Goal: Task Accomplishment & Management: Use online tool/utility

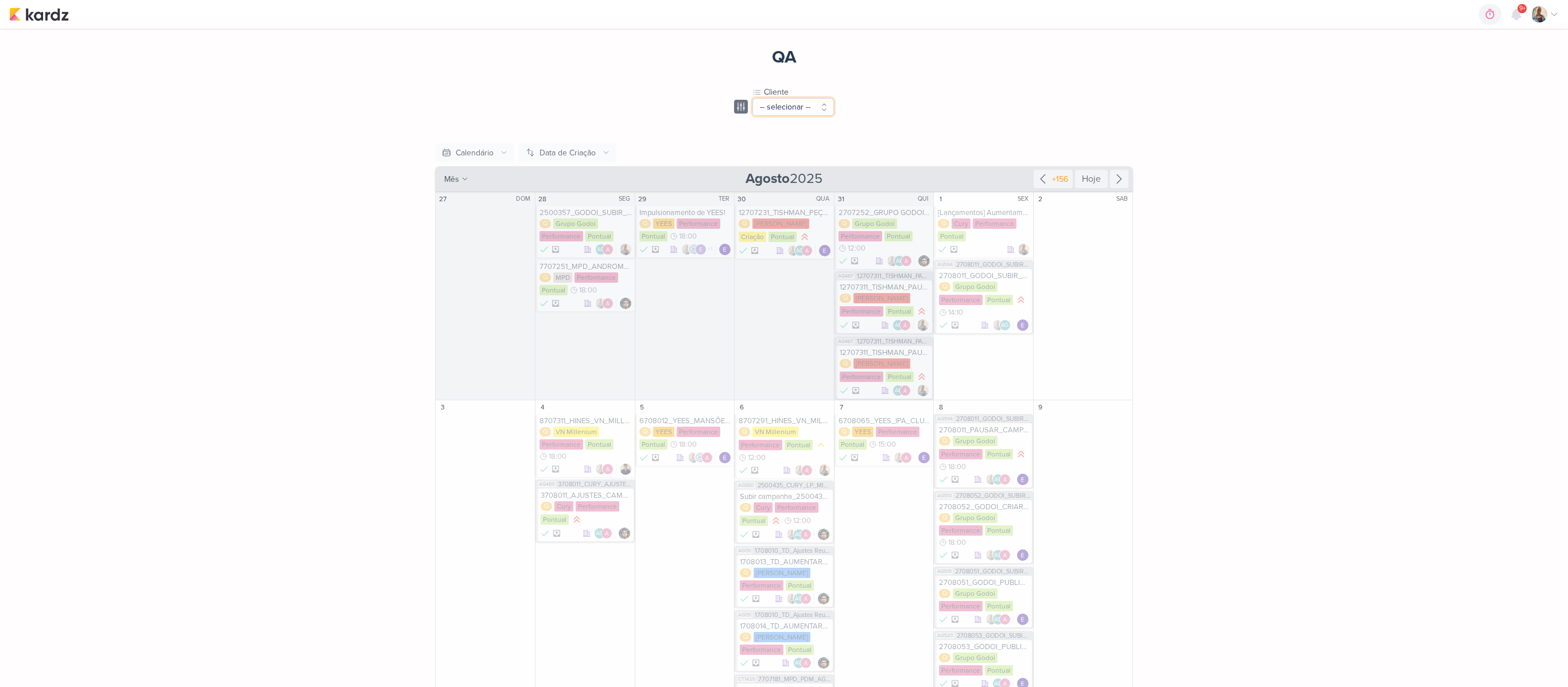
click at [791, 98] on button "-- selecionar --" at bounding box center [792, 107] width 82 height 18
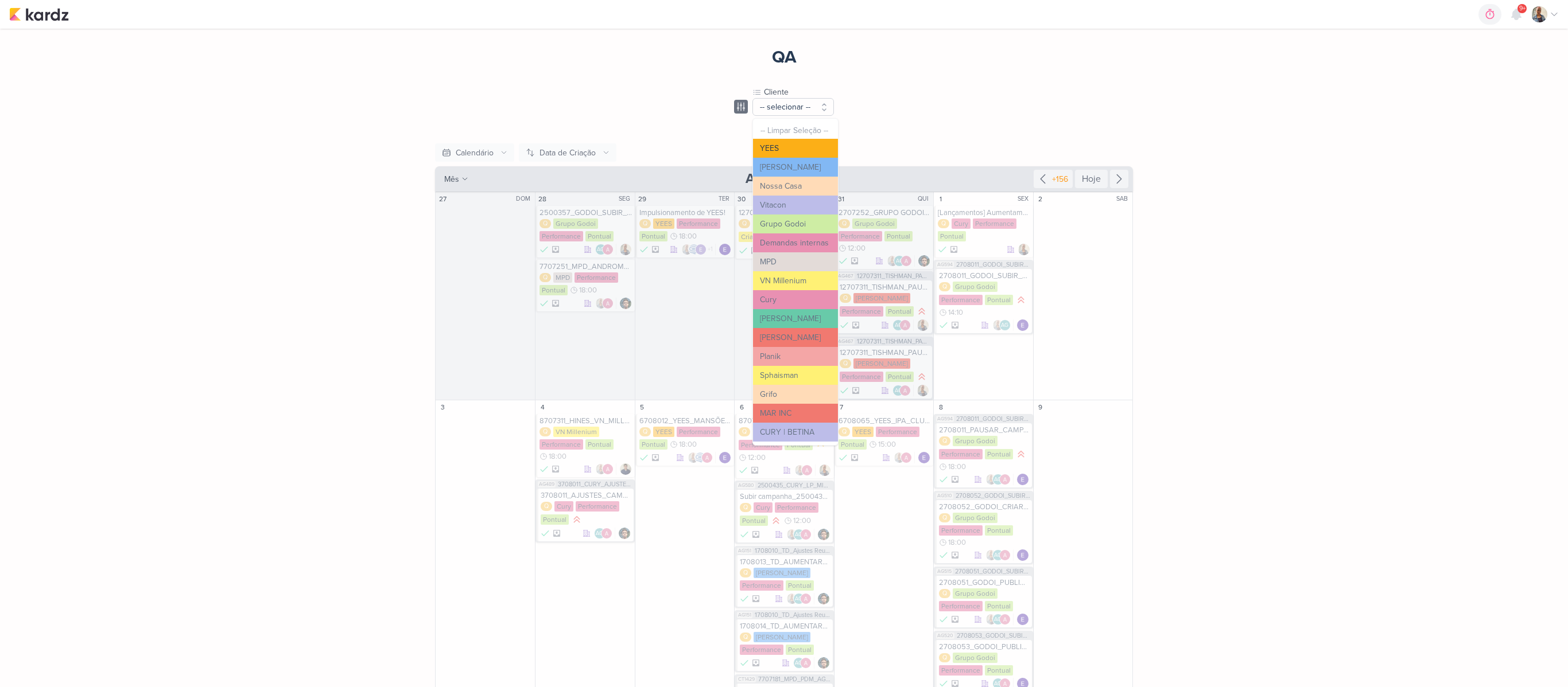
click at [797, 149] on button "YEES" at bounding box center [795, 148] width 85 height 19
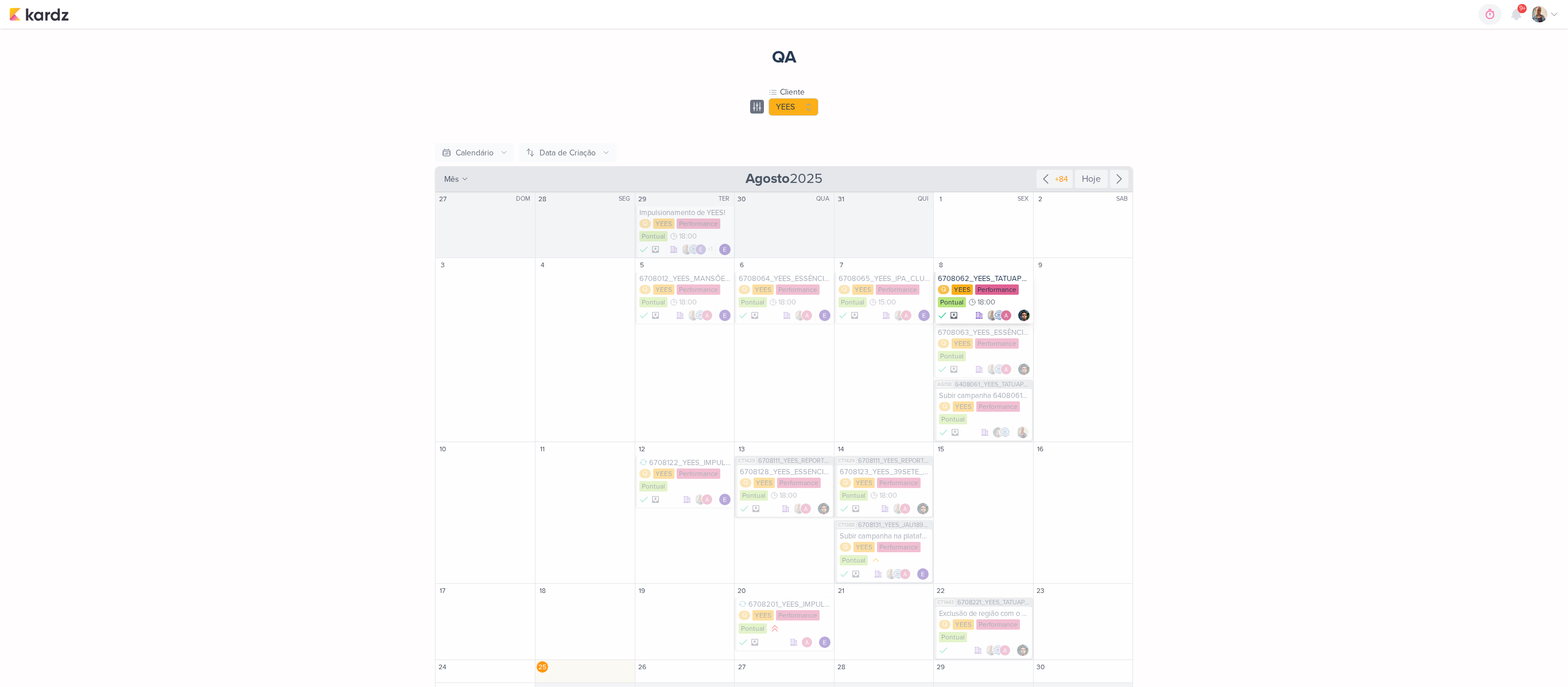
click at [994, 275] on div "6708062_YEES_TATUAPÉ_PH3A_MORADA Q [GEOGRAPHIC_DATA] Performance Pontual 18:00" at bounding box center [983, 298] width 99 height 52
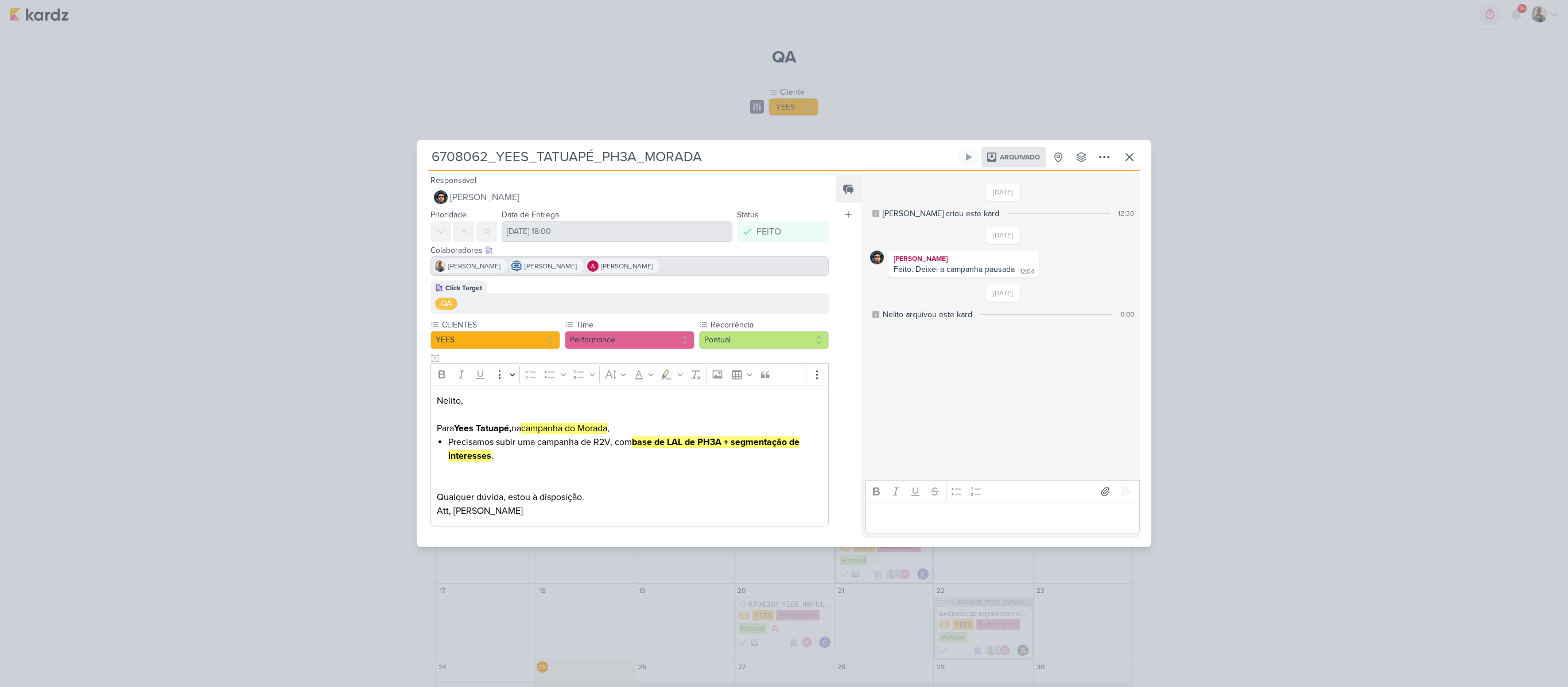
click at [1305, 224] on div "6708062_YEES_TATUAPÉ_PH3A_MORADA Arquivado" at bounding box center [784, 343] width 1568 height 687
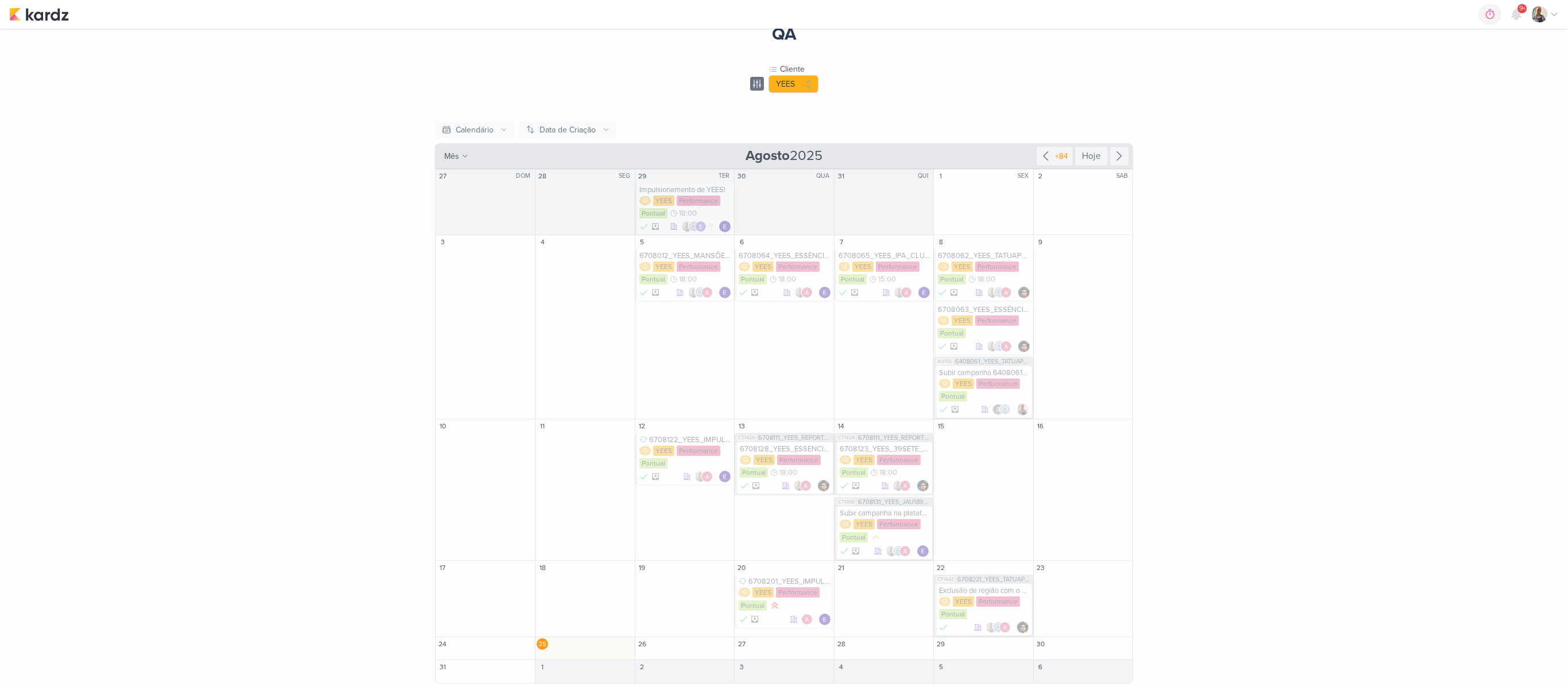
scroll to position [29, 0]
click at [951, 583] on div "Exclusão de região com o publico de menor renda Q [GEOGRAPHIC_DATA] Performance…" at bounding box center [982, 609] width 96 height 52
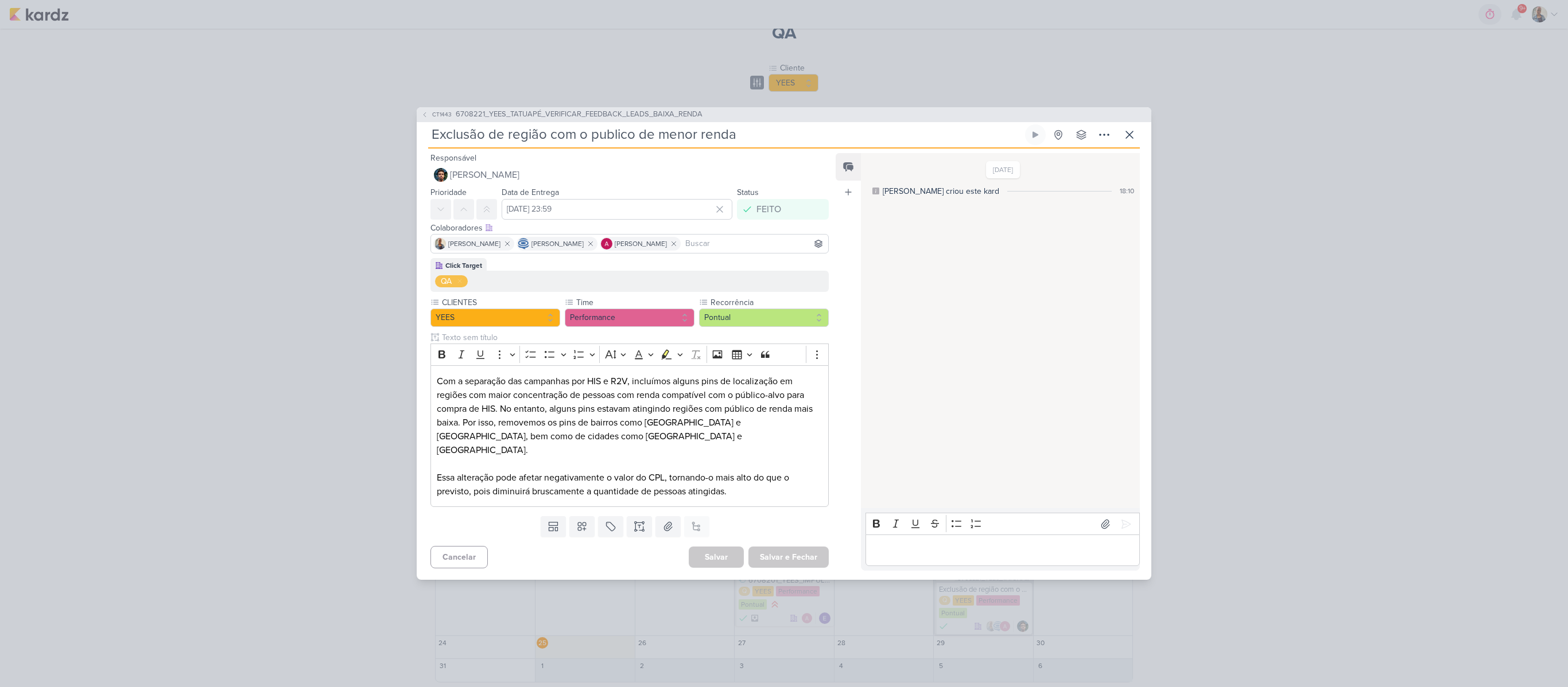
click at [298, 124] on div "CT1443 6708221_YEES_TATUAPÉ_VERIFICAR_FEEDBACK_LEADS_BAIXA_RENDA Exclusão de re…" at bounding box center [784, 343] width 1568 height 687
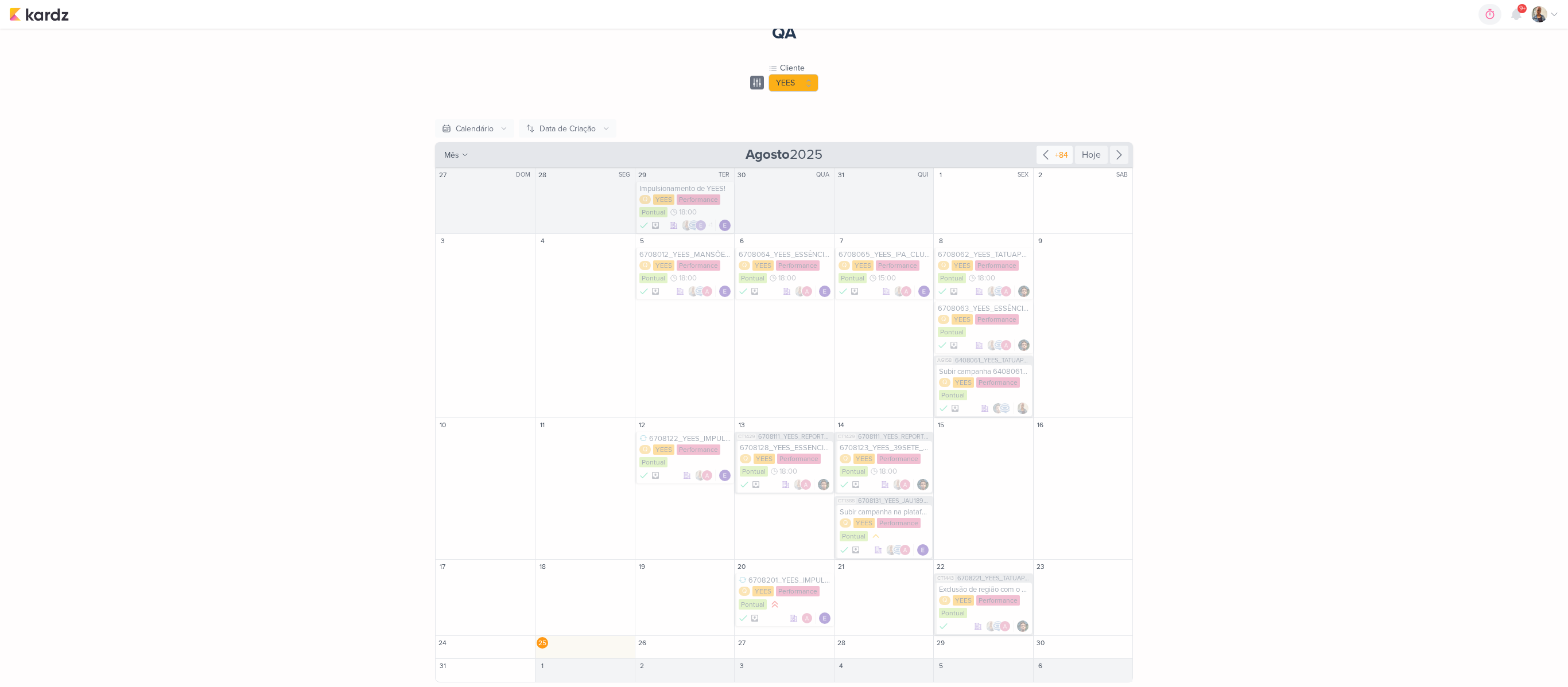
click at [1039, 153] on icon at bounding box center [1045, 154] width 14 height 14
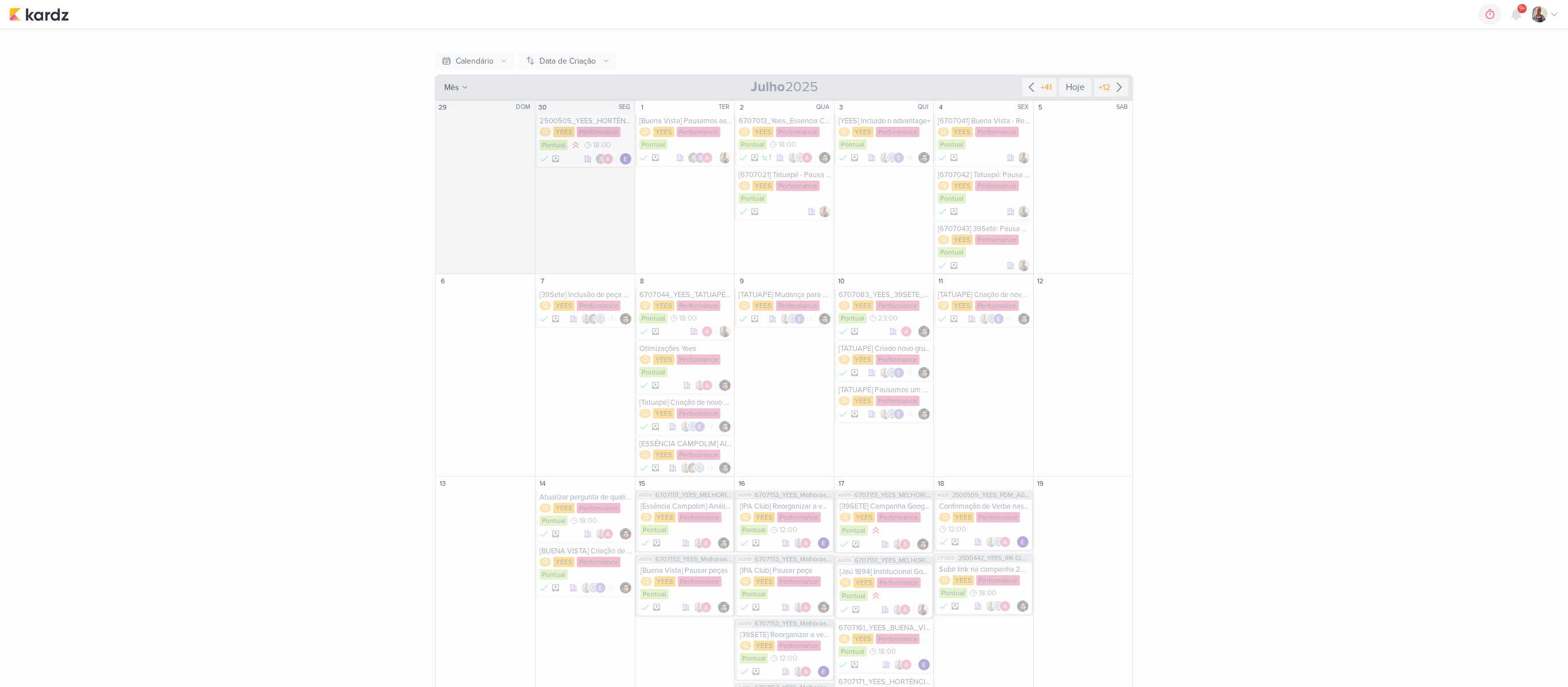
scroll to position [144, 0]
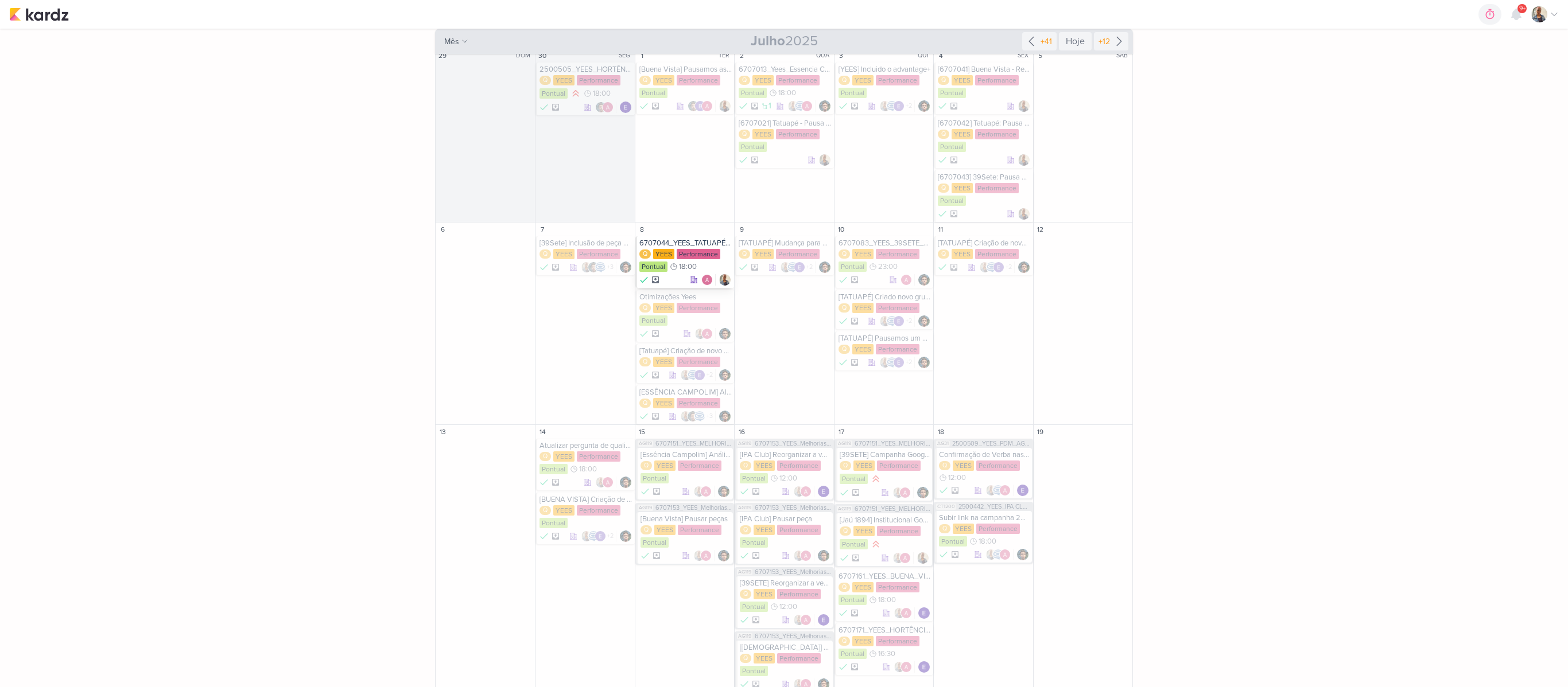
click at [677, 278] on div at bounding box center [685, 280] width 92 height 11
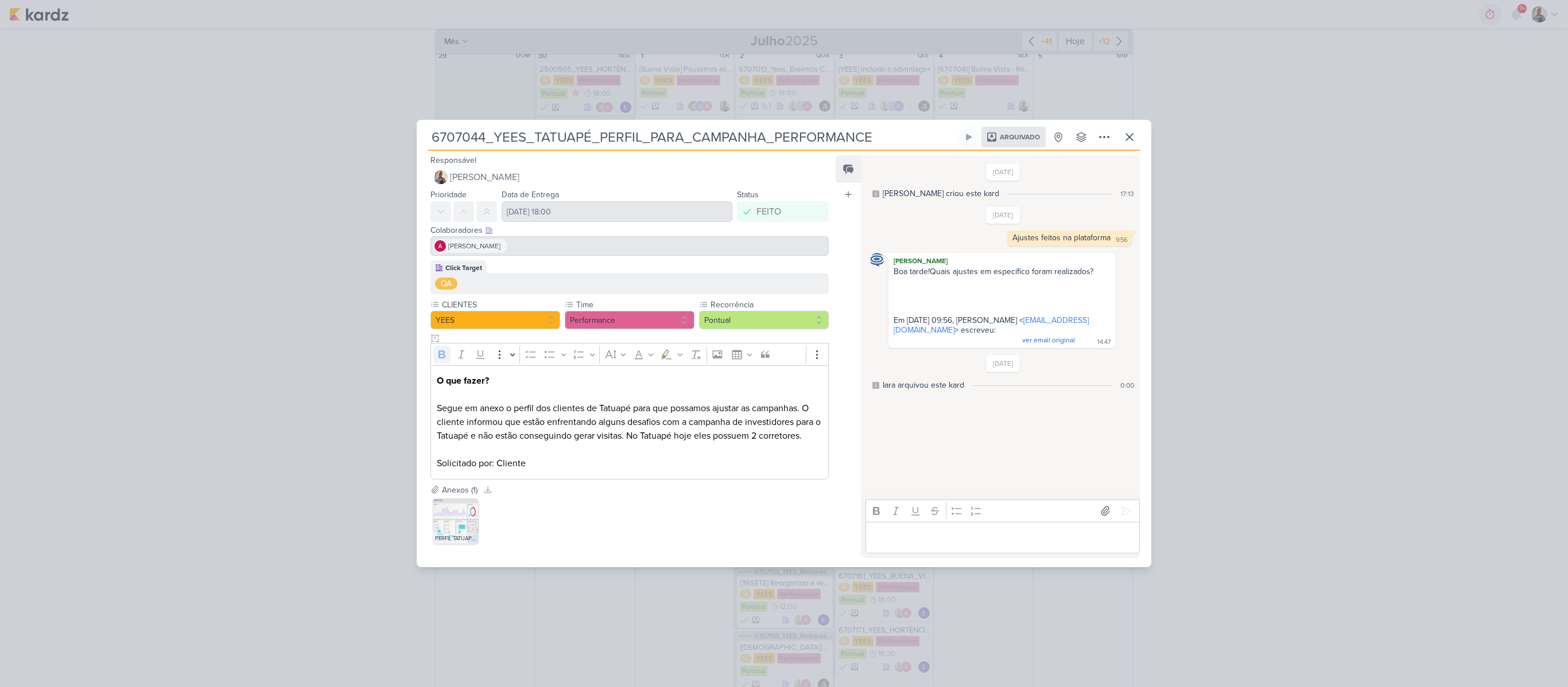
click at [1469, 453] on div "6707044_YEES_TATUAPÉ_PERFIL_PARA_CAMPANHA_PERFORMANCE Arquivado" at bounding box center [784, 343] width 1568 height 687
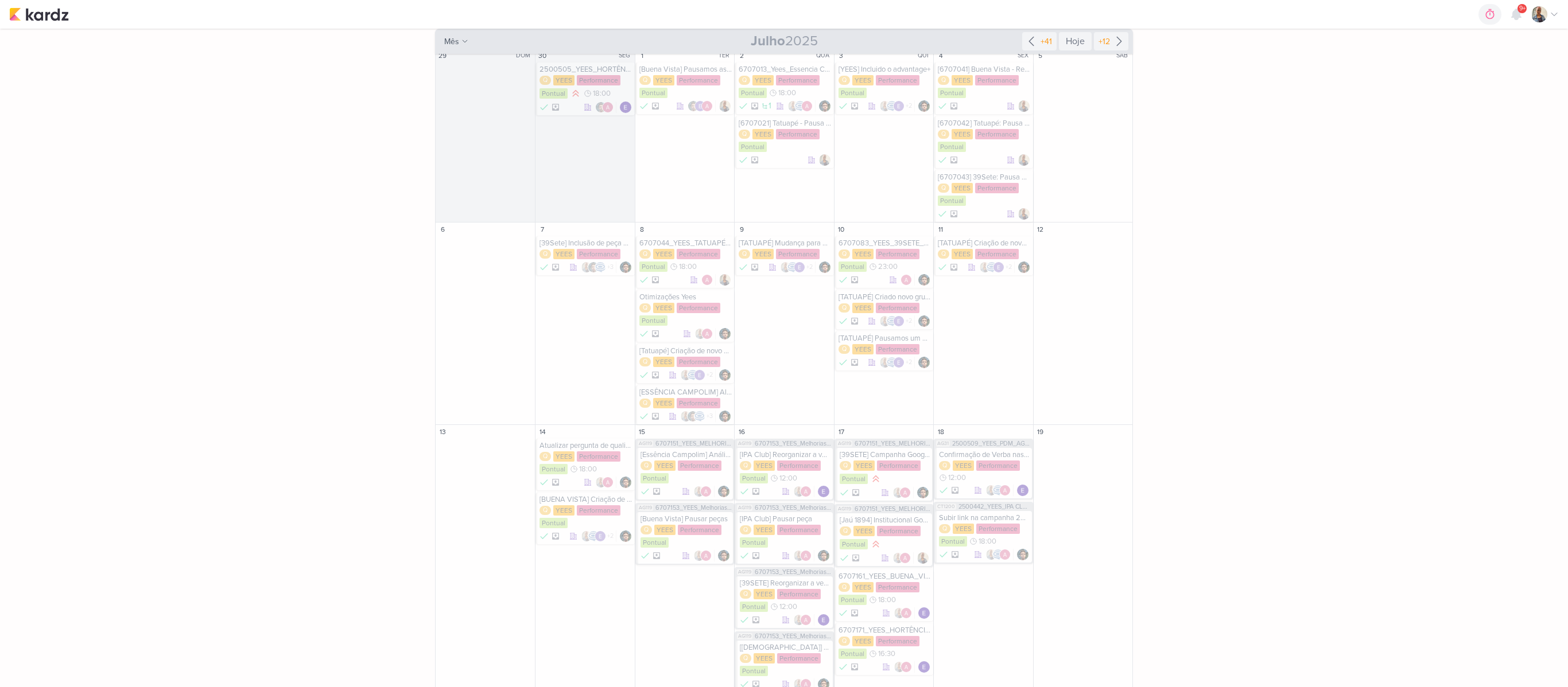
click at [962, 237] on div "11" at bounding box center [983, 229] width 99 height 14
click at [963, 242] on div "[TATUAPÉ] Criação de nova campanha" at bounding box center [984, 243] width 92 height 9
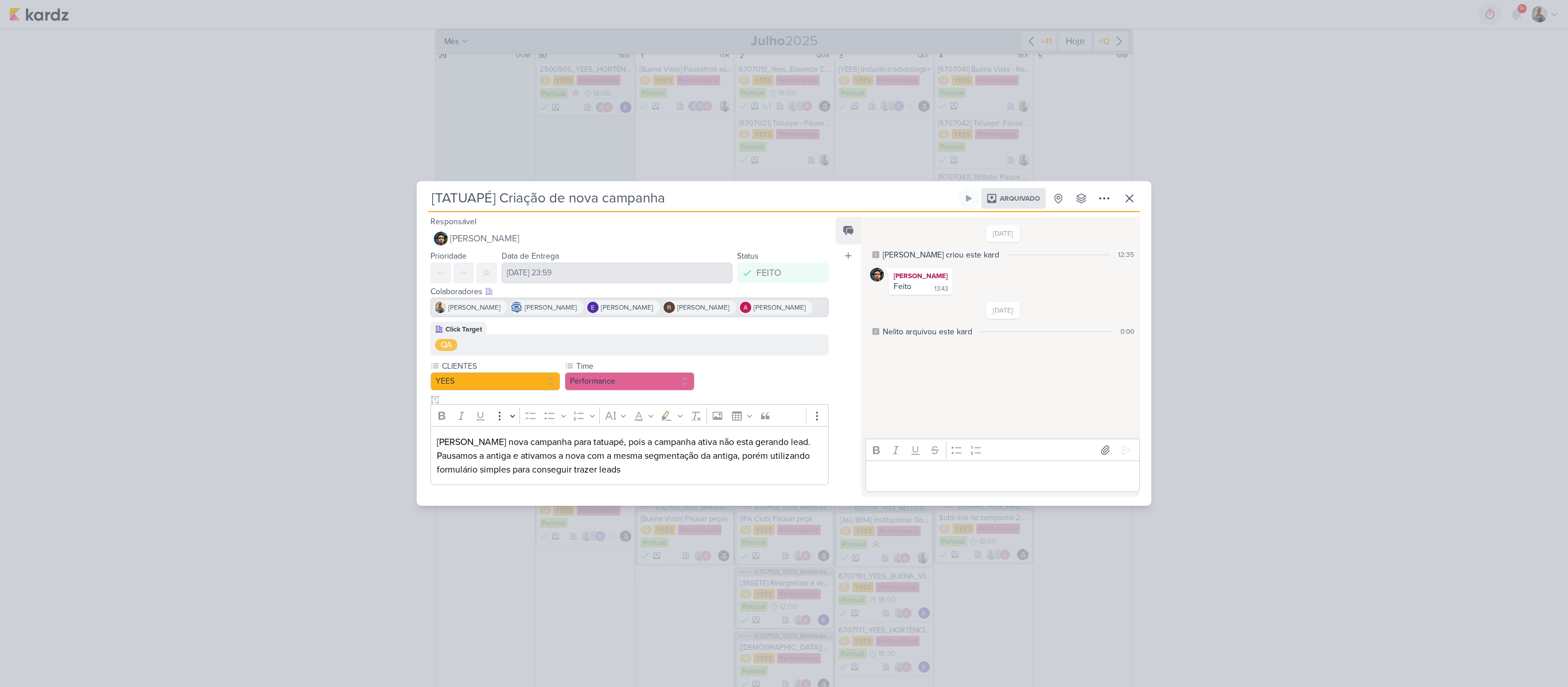
click at [262, 133] on div "[TATUAPÉ] Criação de nova campanha Arquivado" at bounding box center [784, 343] width 1568 height 687
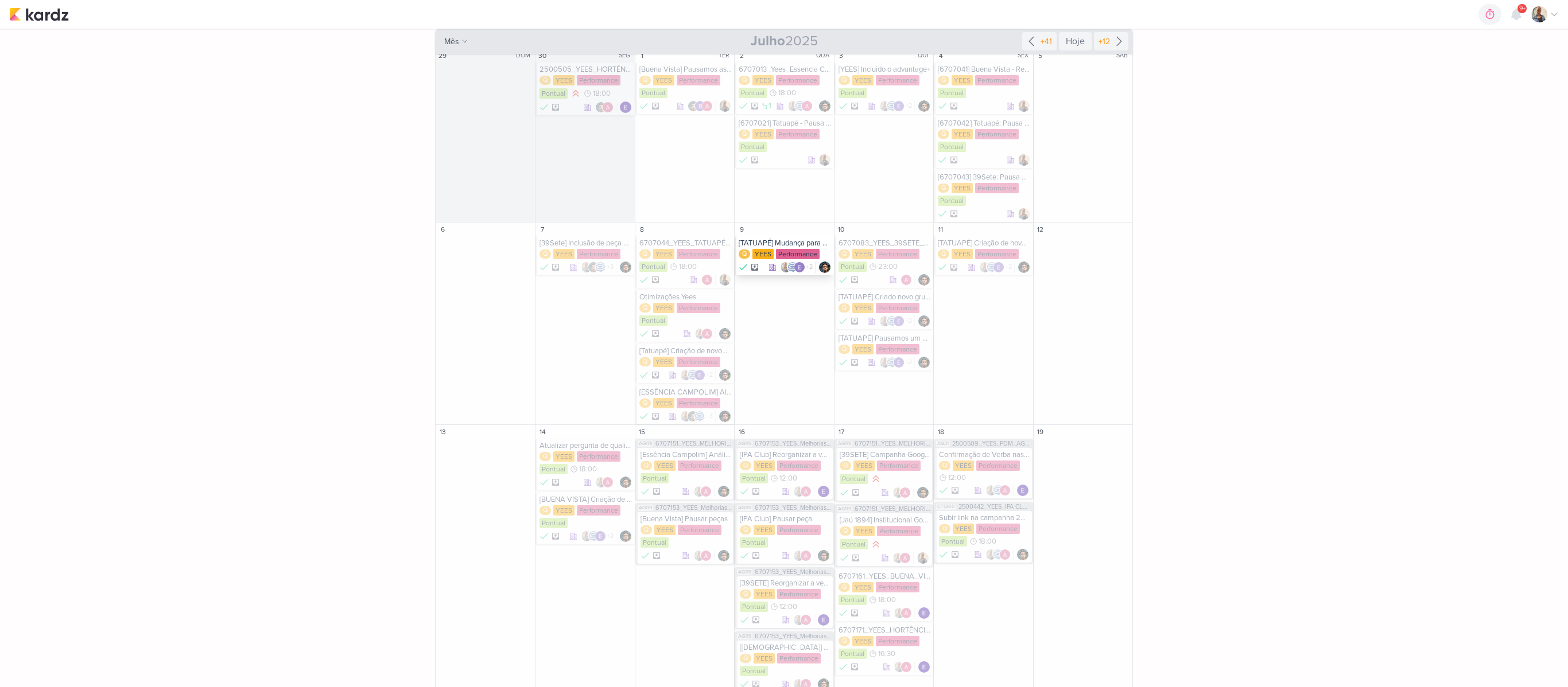
click at [772, 273] on div "+2" at bounding box center [799, 267] width 62 height 11
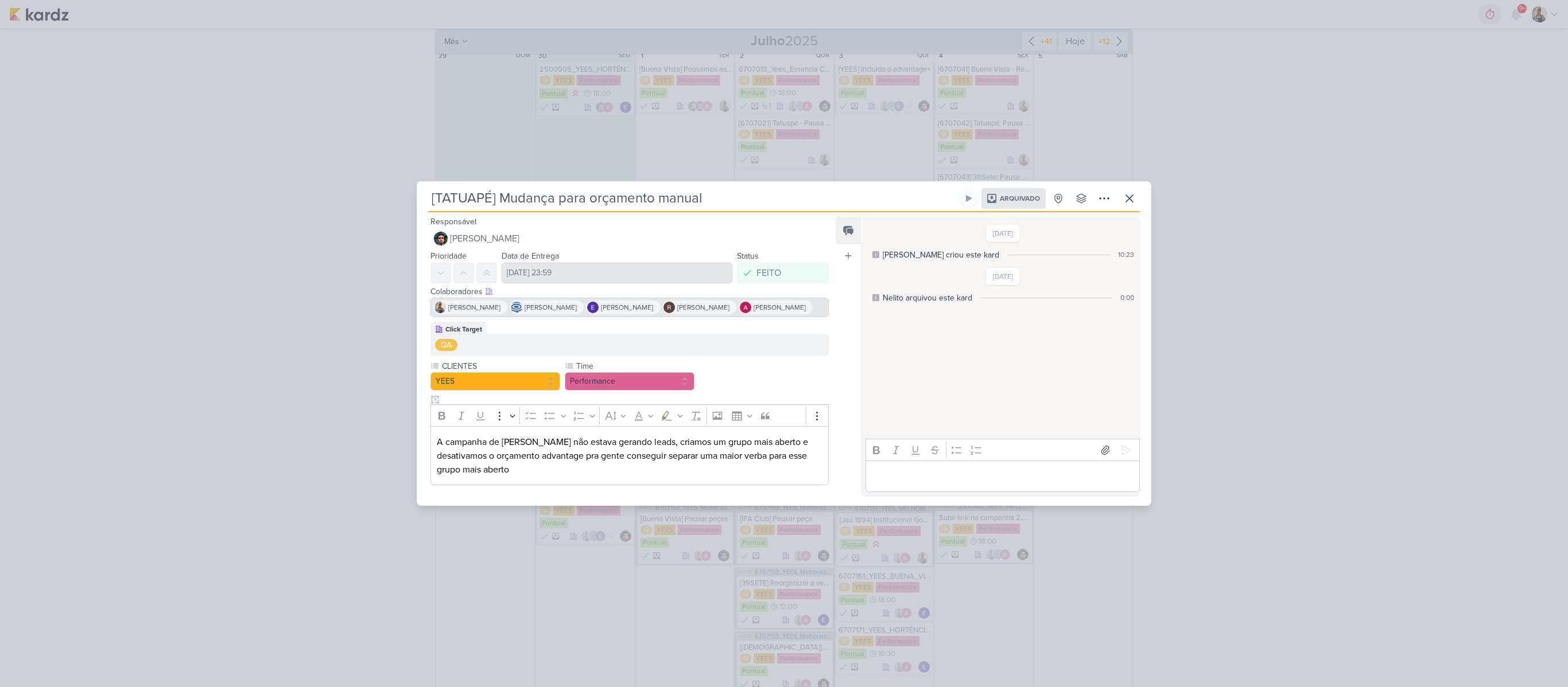
click at [1252, 273] on div "[TATUAPÉ] Mudança para orçamento manual Arquivado" at bounding box center [784, 343] width 1568 height 687
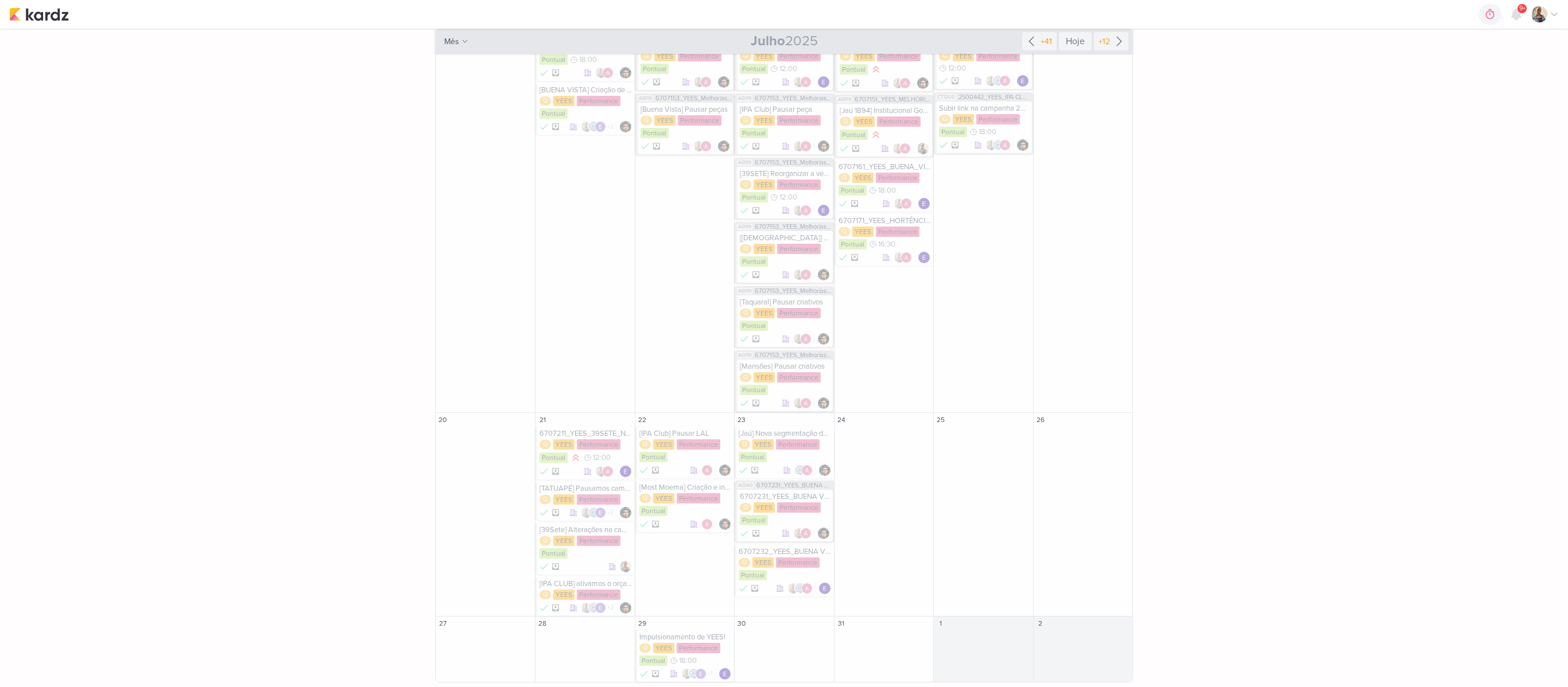
scroll to position [558, 0]
click at [556, 491] on div "[TATUAPÉ] Pausamos campanha" at bounding box center [586, 488] width 92 height 9
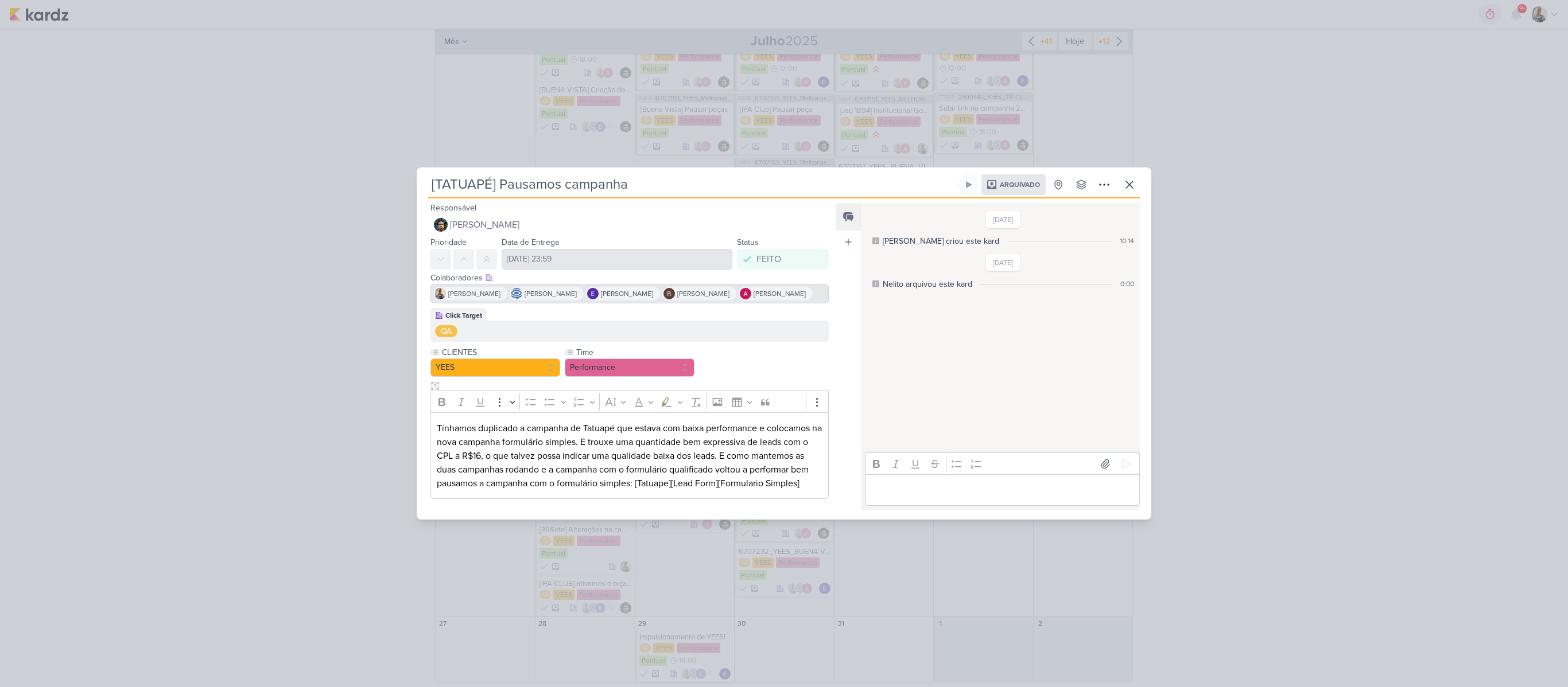
click at [364, 563] on div "[TATUAPÉ] Pausamos campanha Arquivado" at bounding box center [784, 343] width 1568 height 687
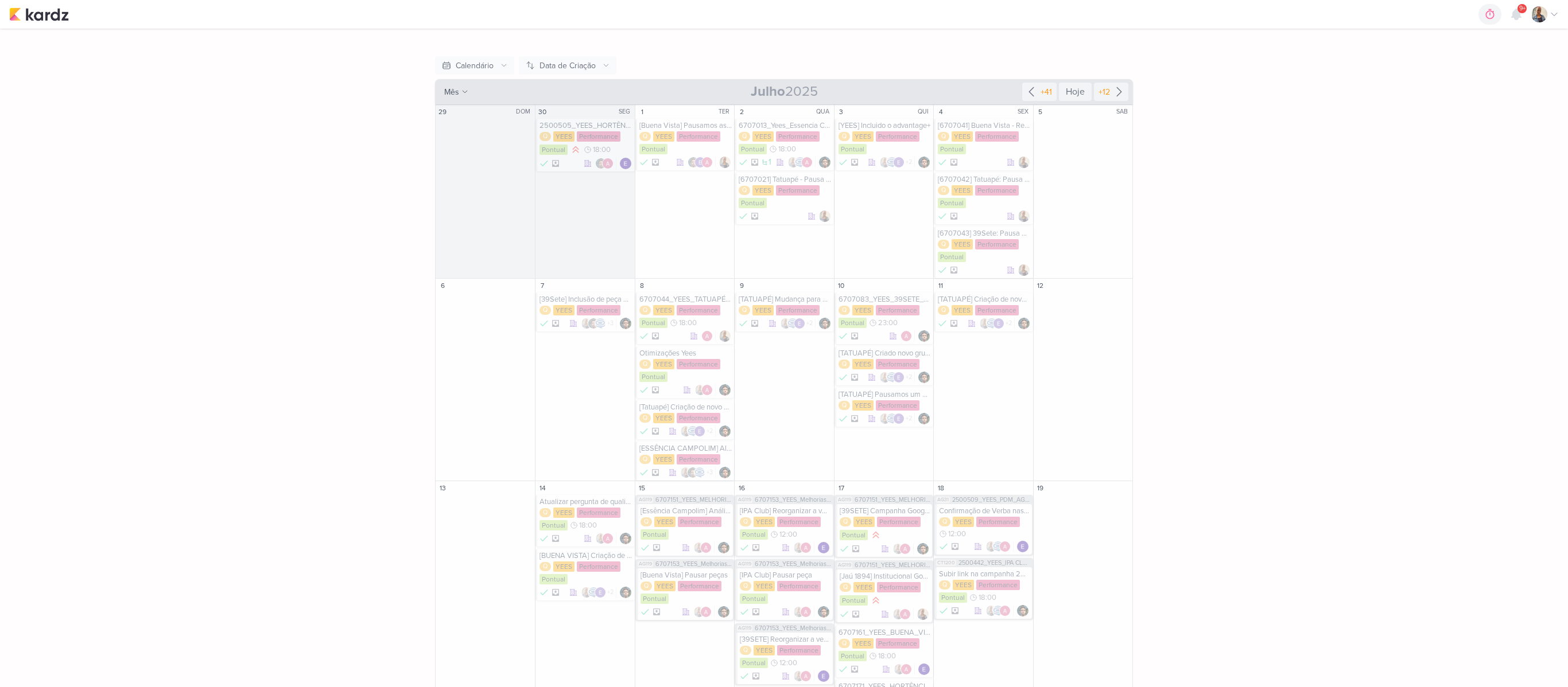
scroll to position [0, 0]
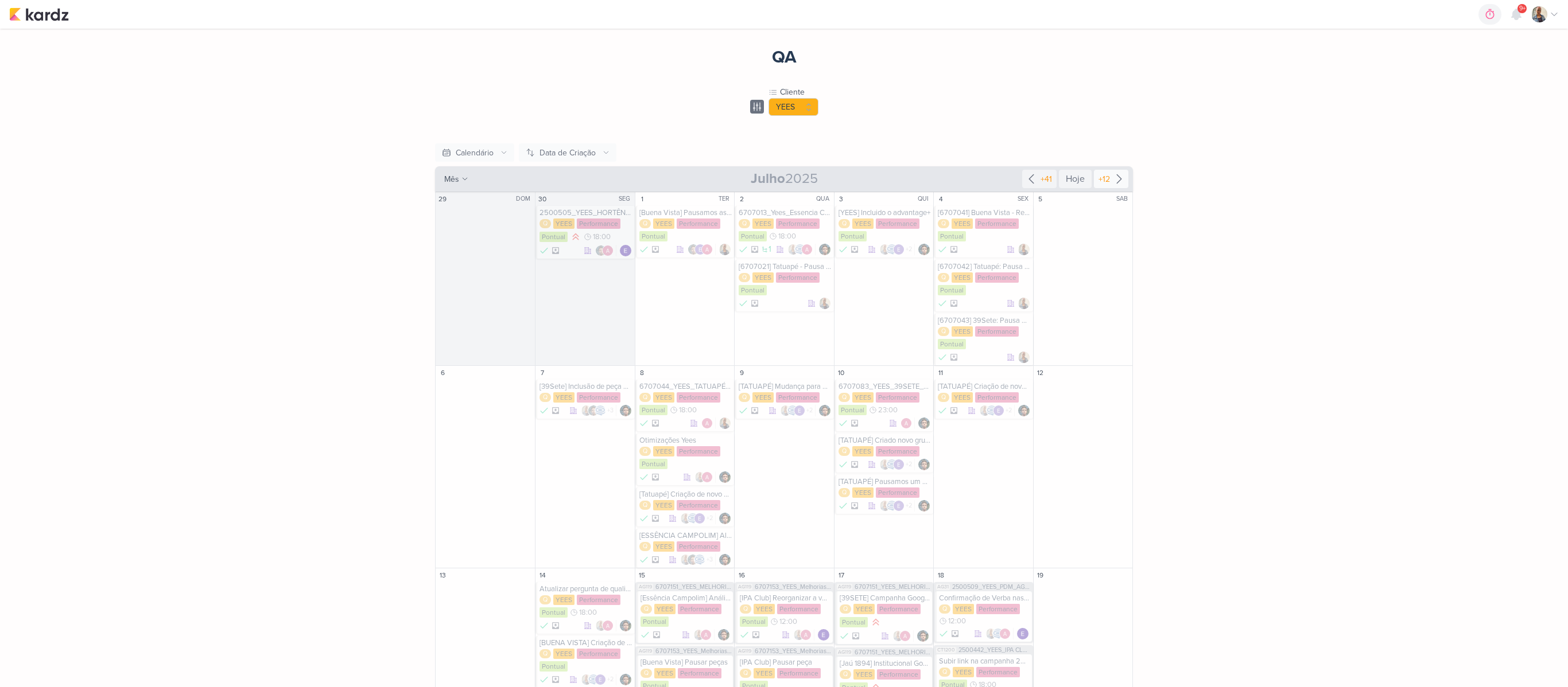
click at [1112, 172] on div "+12" at bounding box center [1111, 178] width 35 height 19
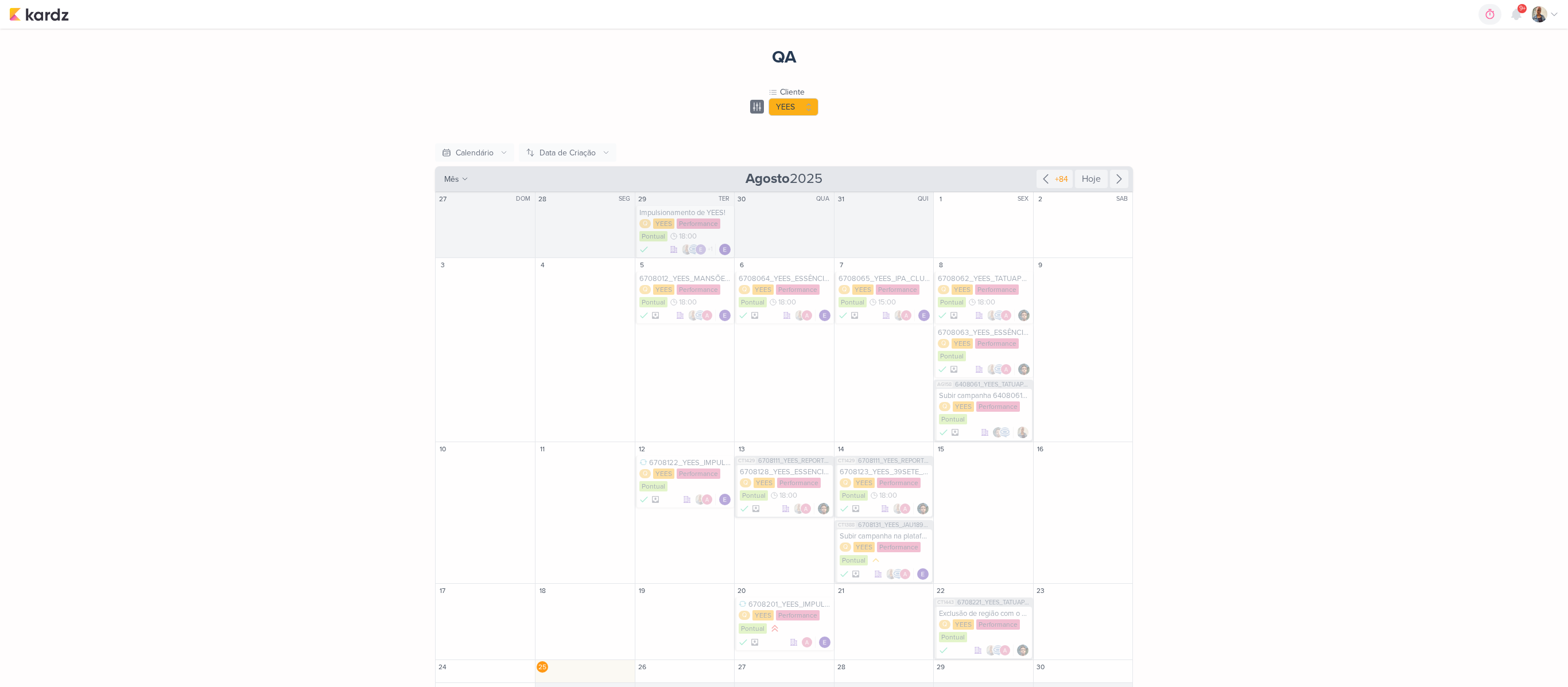
scroll to position [29, 0]
